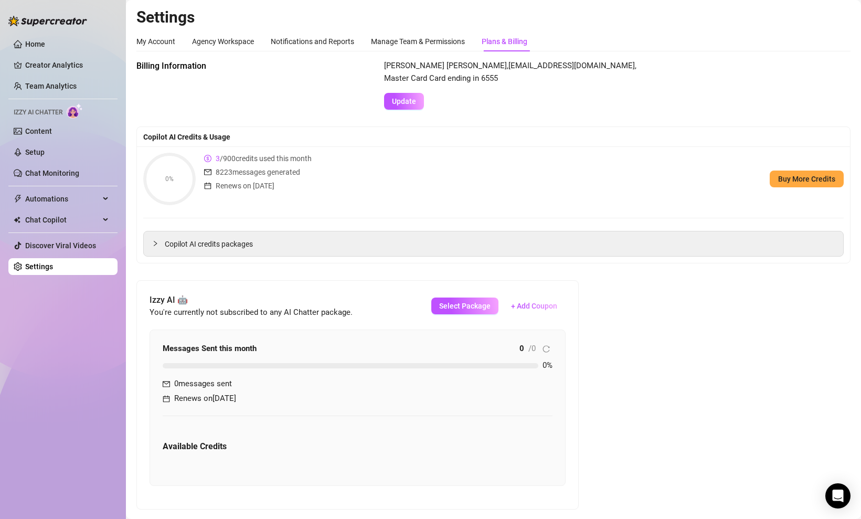
click at [209, 187] on icon "calendar" at bounding box center [207, 185] width 7 height 7
click at [210, 248] on span "Copilot AI credits packages" at bounding box center [500, 244] width 670 height 12
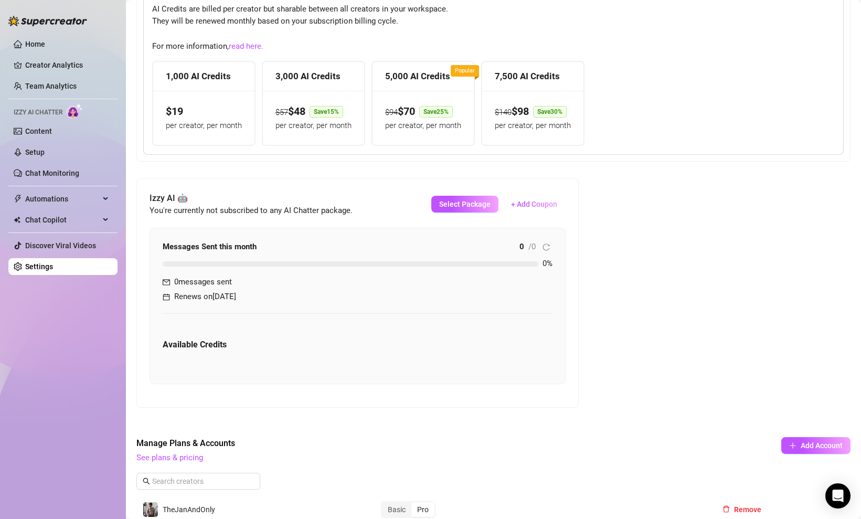
scroll to position [188, 0]
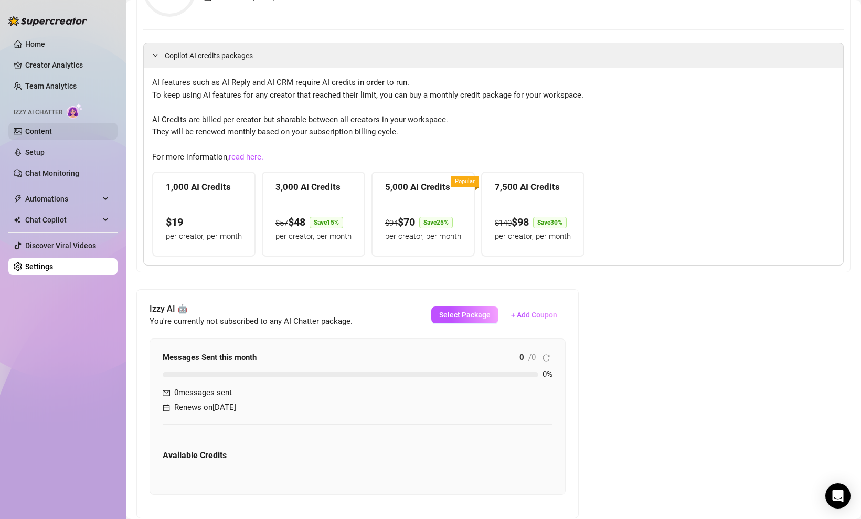
click at [52, 132] on link "Content" at bounding box center [38, 131] width 27 height 8
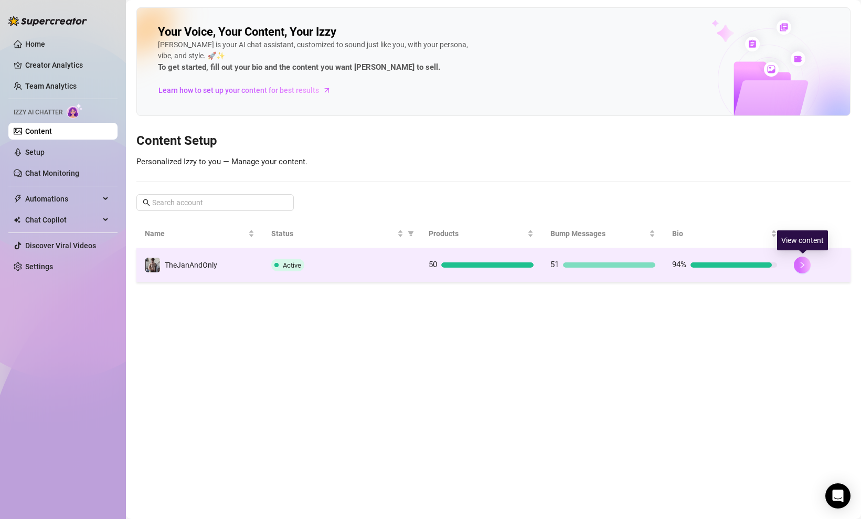
click at [807, 263] on button "button" at bounding box center [802, 265] width 17 height 17
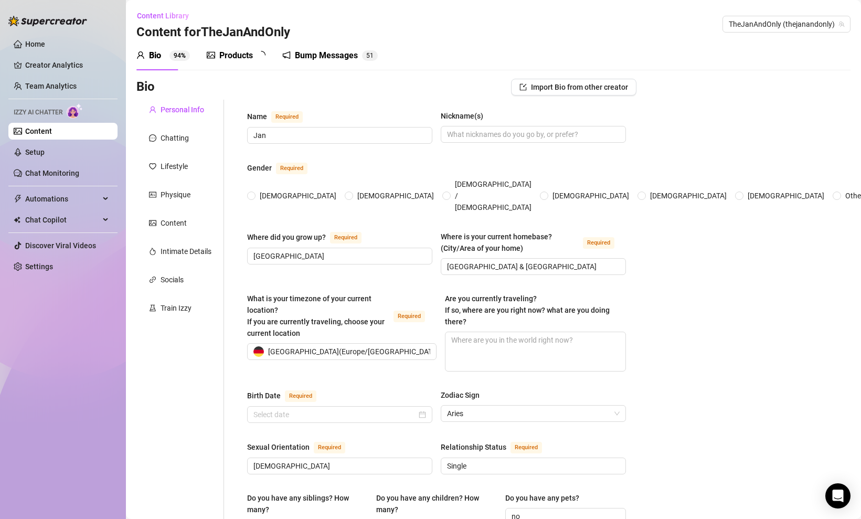
radio input "true"
type input "[DATE]"
click at [187, 200] on div "Physique" at bounding box center [176, 195] width 30 height 12
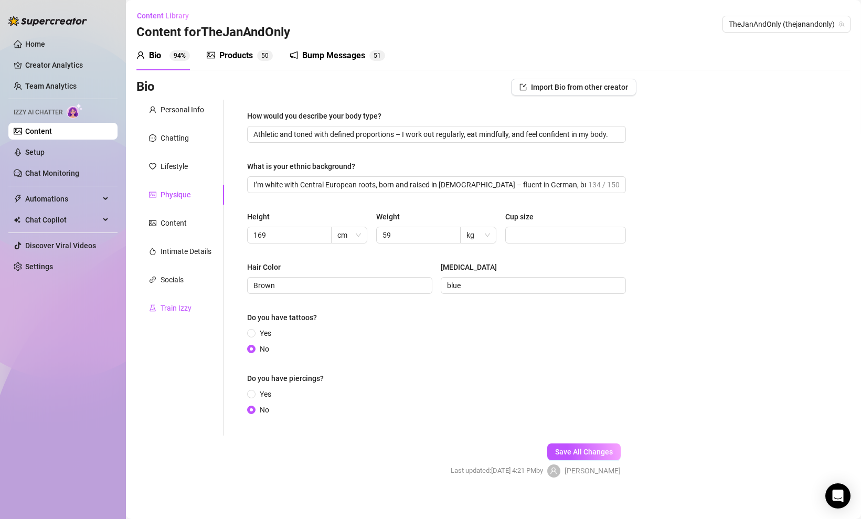
click at [174, 302] on div "Train Izzy" at bounding box center [176, 308] width 31 height 12
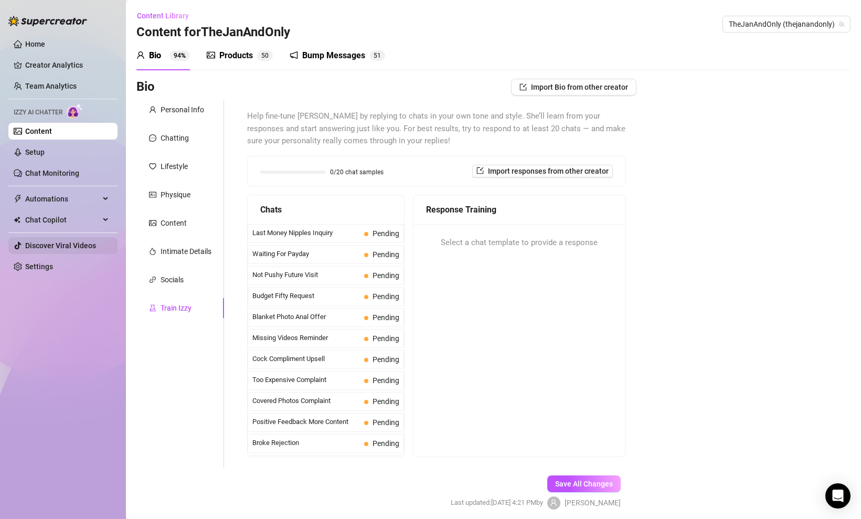
click at [55, 247] on link "Discover Viral Videos" at bounding box center [60, 245] width 71 height 8
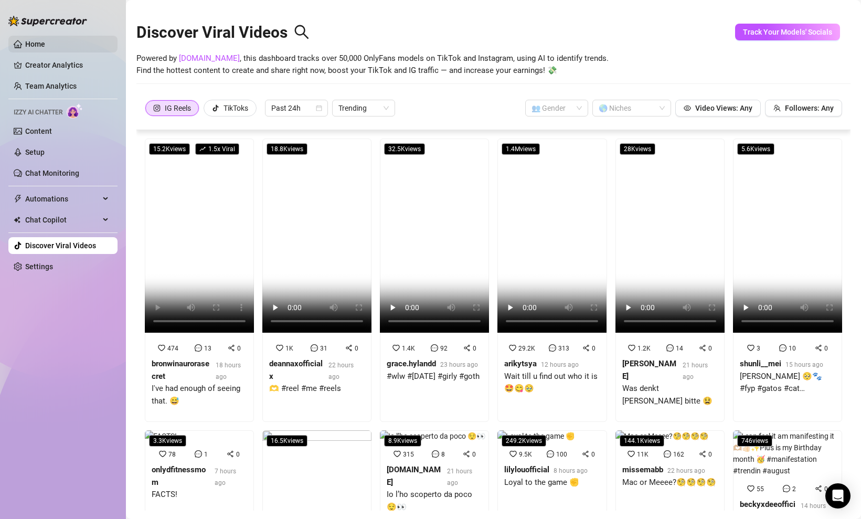
click at [45, 41] on link "Home" at bounding box center [35, 44] width 20 height 8
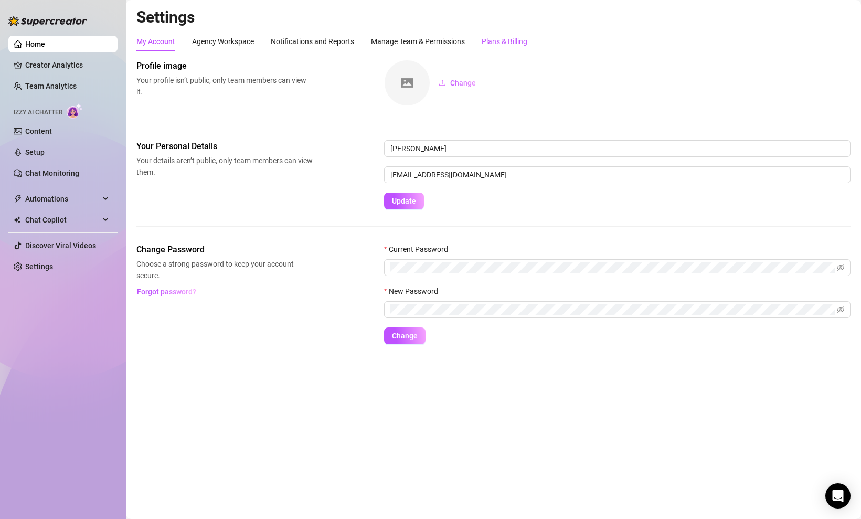
click at [491, 44] on div "Plans & Billing" at bounding box center [505, 42] width 46 height 12
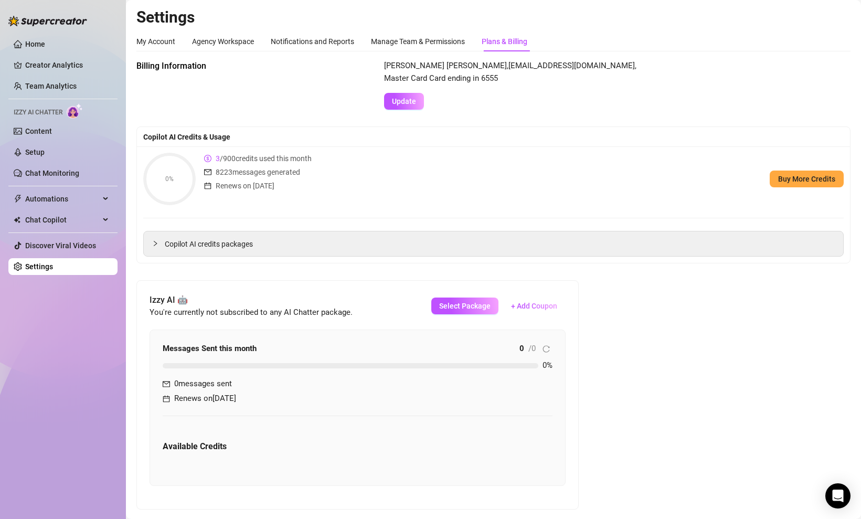
click at [219, 160] on span "3" at bounding box center [218, 158] width 4 height 8
click at [203, 247] on span "Copilot AI credits packages" at bounding box center [500, 244] width 670 height 12
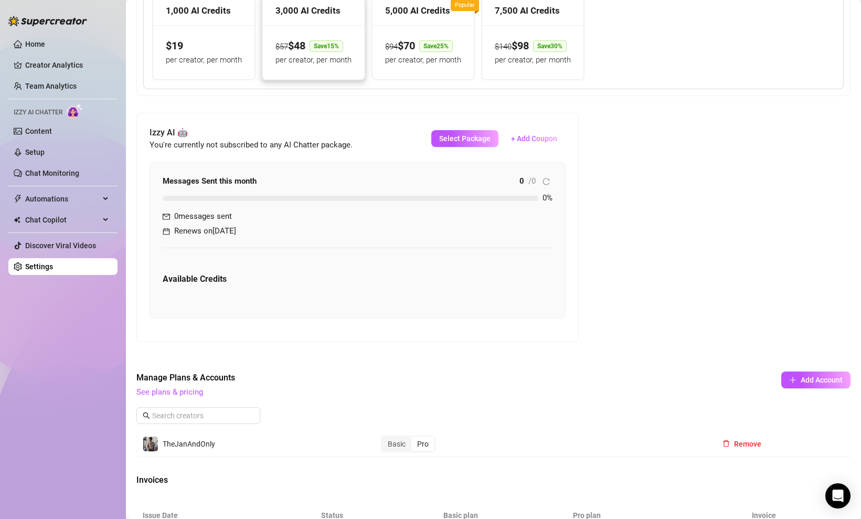
scroll to position [369, 0]
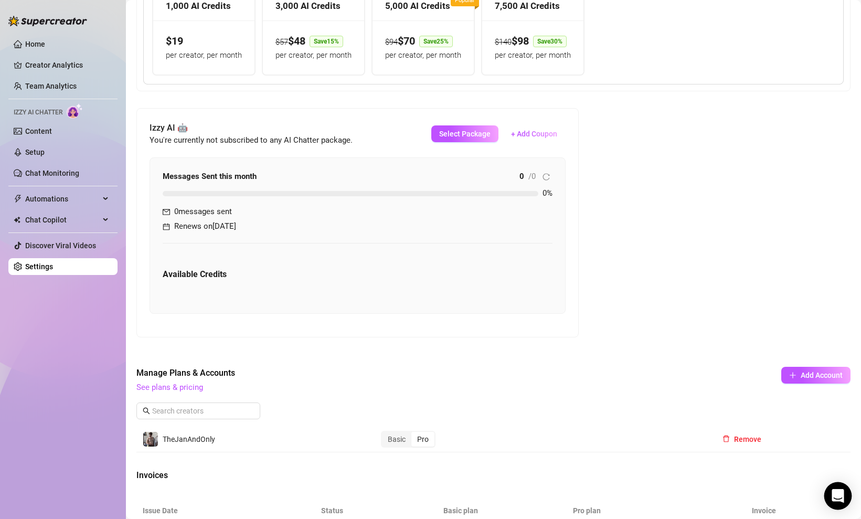
click at [842, 489] on div "Open Intercom Messenger" at bounding box center [838, 496] width 28 height 28
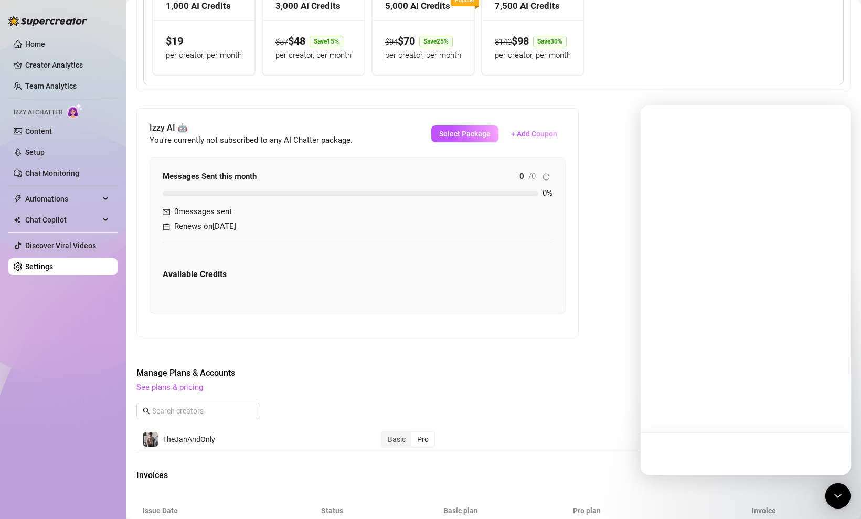
scroll to position [0, 0]
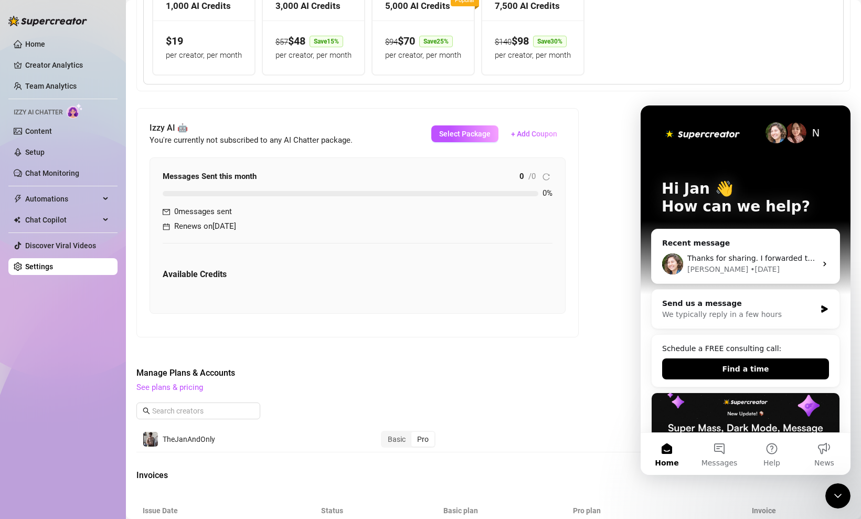
click at [750, 265] on div "• [DATE]" at bounding box center [764, 269] width 29 height 11
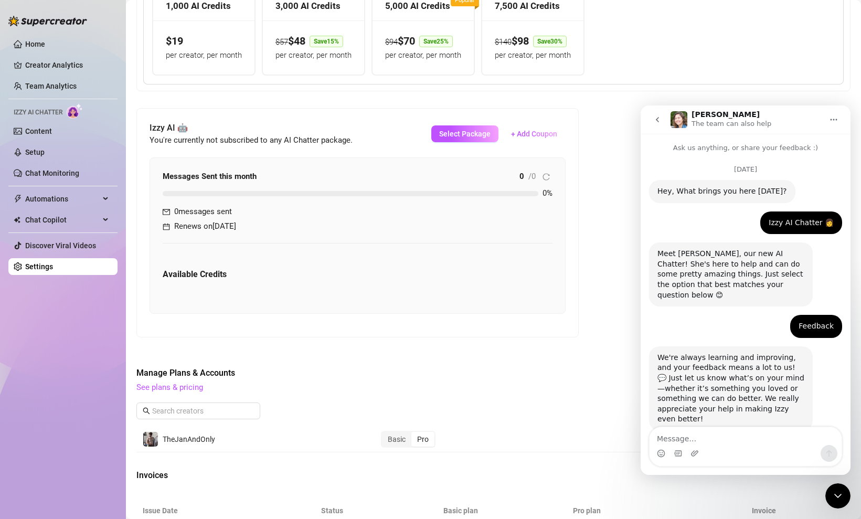
scroll to position [3901, 0]
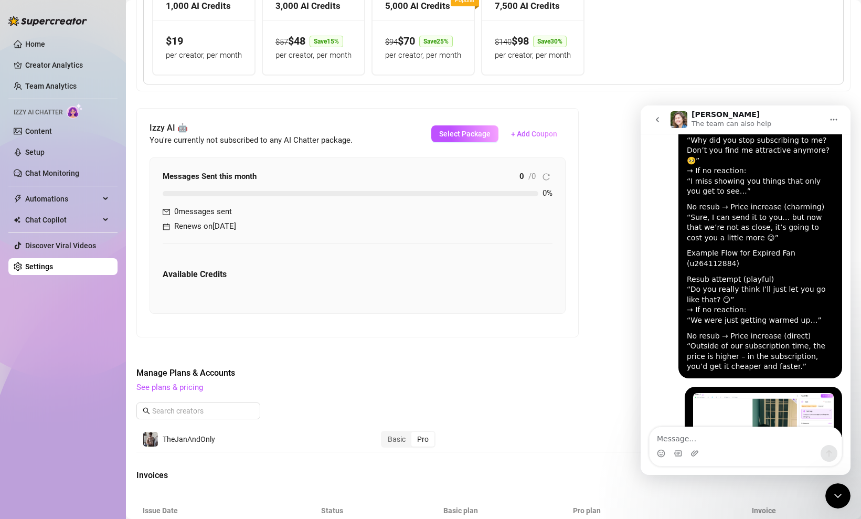
click at [725, 437] on textarea "Message…" at bounding box center [746, 436] width 192 height 18
click at [661, 454] on icon "Emoji picker" at bounding box center [661, 454] width 2 height 1
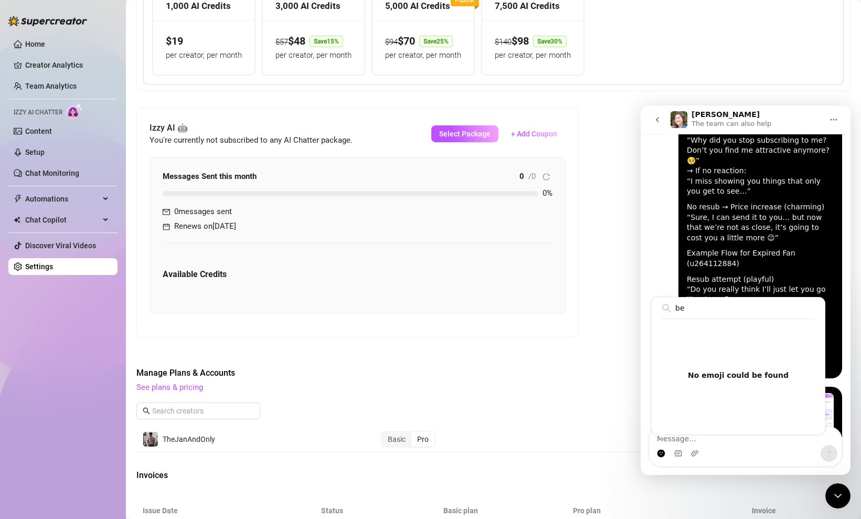
type input "b"
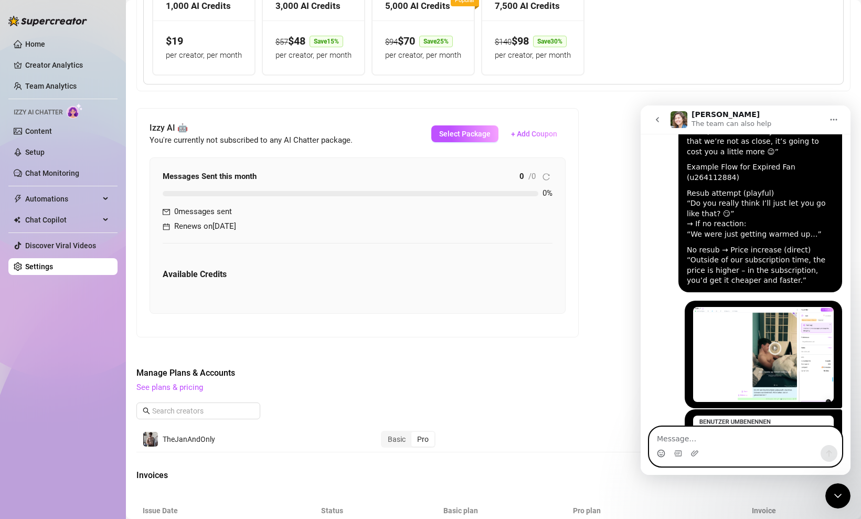
scroll to position [3992, 0]
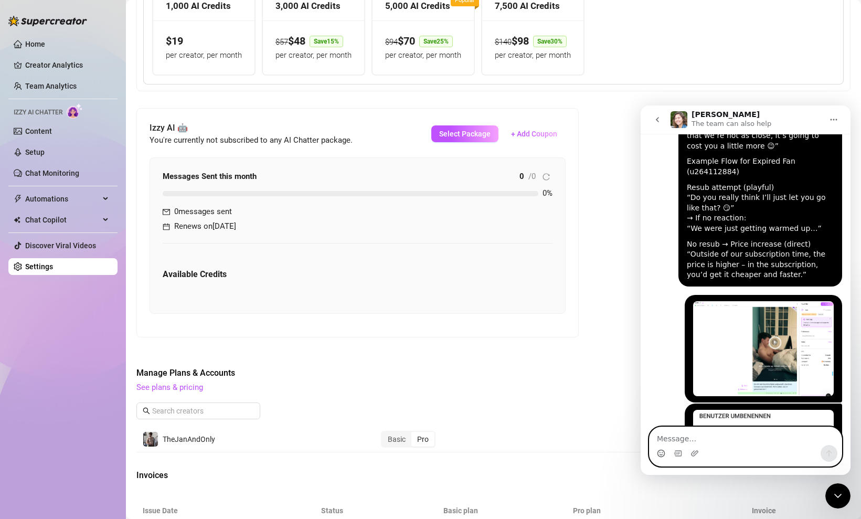
click at [700, 442] on textarea "Message…" at bounding box center [746, 436] width 192 height 18
paste textarea "Lorem [Ipsu/Dolo], sitametc adipis elitse Doei tem Inci utlaboreet Doloremagnaa…"
type textarea "Lorem [Ipsu/Dolo], sitametc adipis elitse Doei tem Inci utlaboreet Doloremagnaa…"
click at [733, 433] on textarea "Message…" at bounding box center [746, 436] width 192 height 18
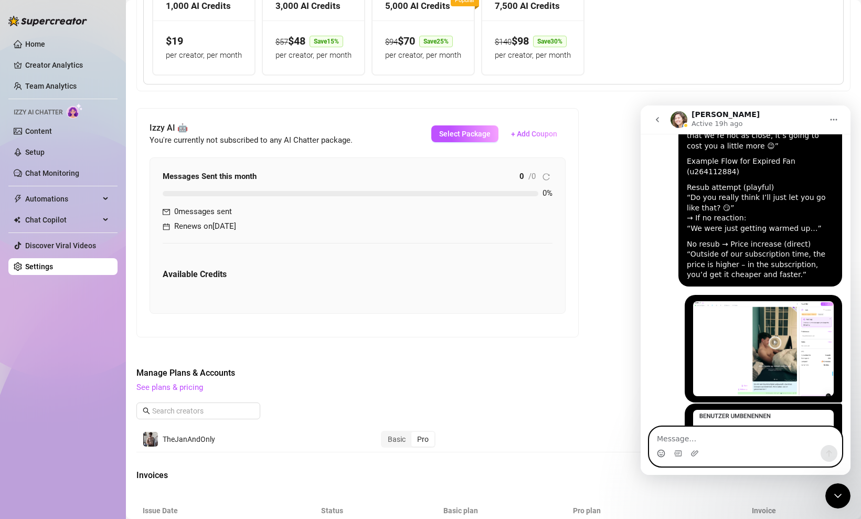
paste textarea "Lo [Ipsu/Dolo], sitam co adi, elits doe tempo inc utla etdolorem aliquae adm ve…"
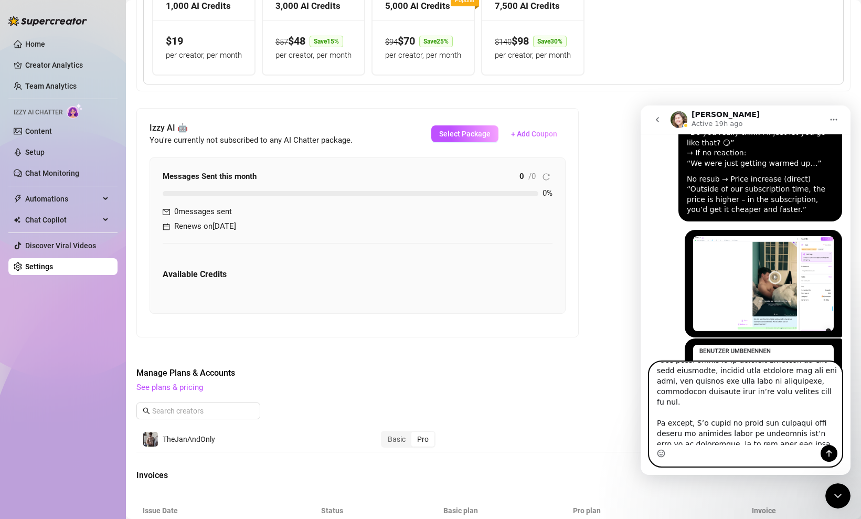
scroll to position [0, 0]
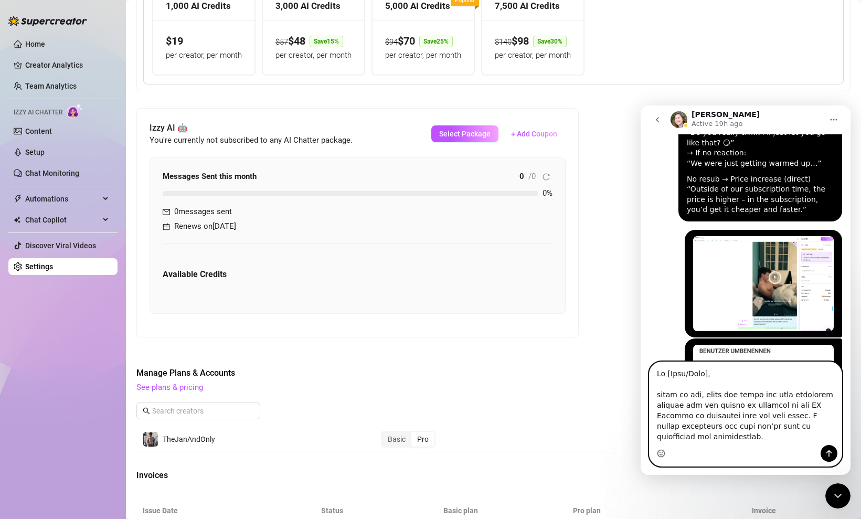
drag, startPoint x: 711, startPoint y: 372, endPoint x: 666, endPoint y: 369, distance: 45.2
click at [666, 369] on textarea "Message…" at bounding box center [746, 403] width 192 height 83
type textarea "Lo Ipsu, dolor si ame, conse adi elits doe temp incididun utlabor etd mag aliqu…"
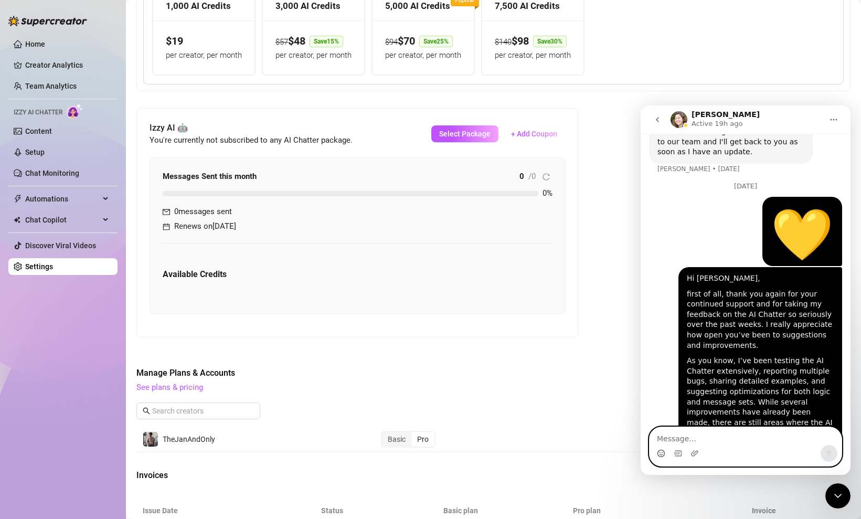
scroll to position [4408, 0]
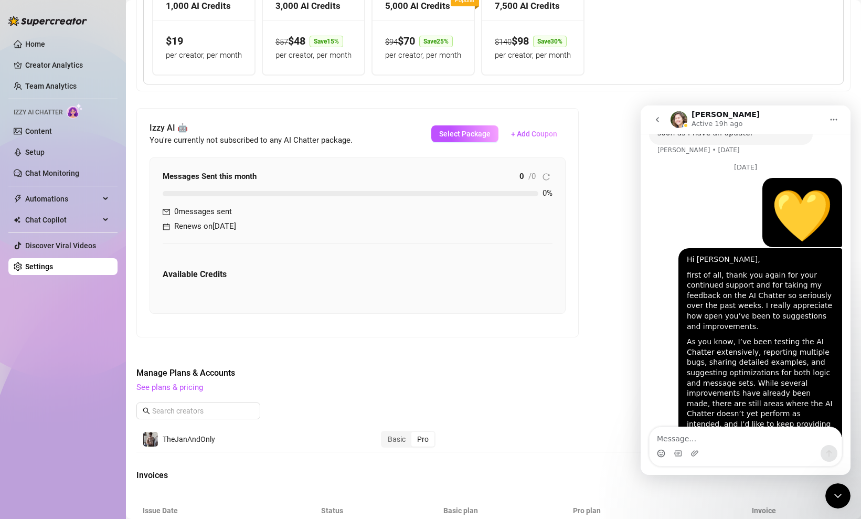
click at [839, 486] on div "Close Intercom Messenger" at bounding box center [837, 495] width 25 height 25
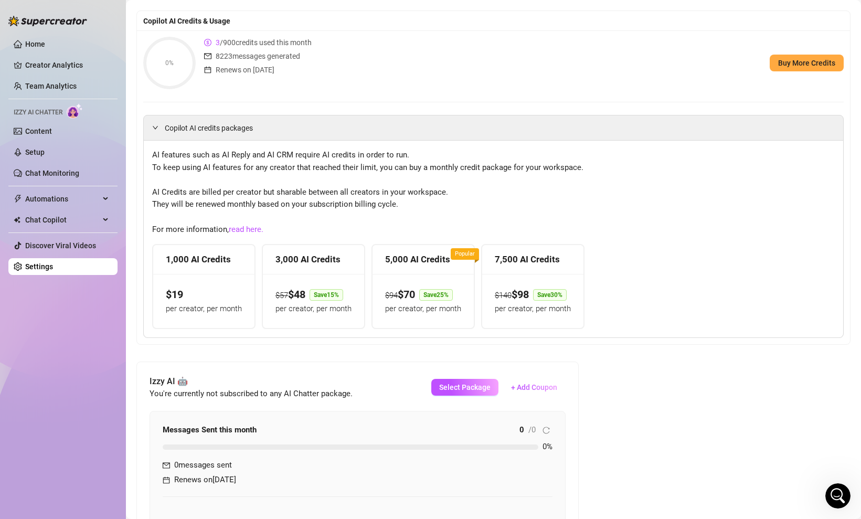
scroll to position [0, 0]
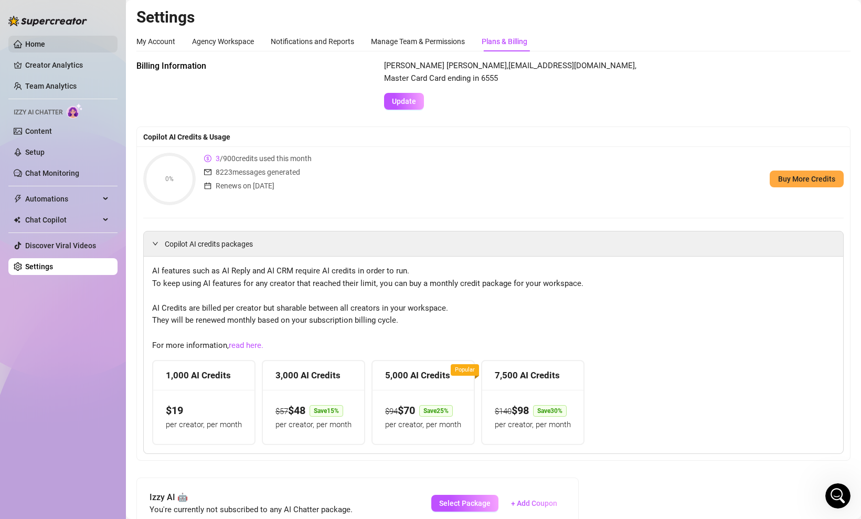
click at [45, 43] on link "Home" at bounding box center [35, 44] width 20 height 8
